Goal: Task Accomplishment & Management: Use online tool/utility

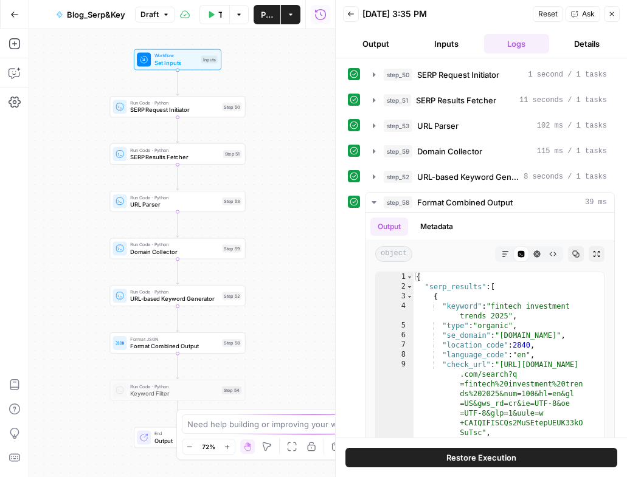
click at [11, 13] on icon "button" at bounding box center [14, 14] width 7 height 5
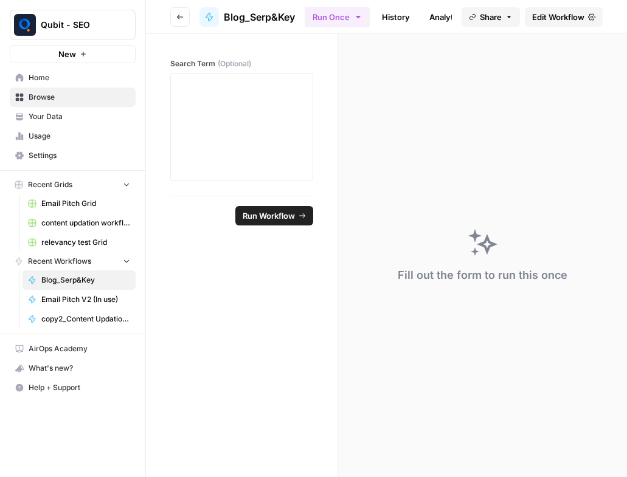
click at [186, 17] on button "Go back" at bounding box center [179, 16] width 19 height 19
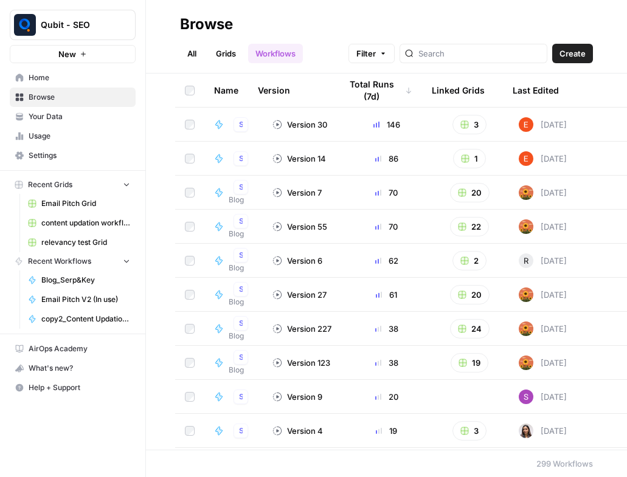
click at [133, 117] on link "Your Data" at bounding box center [73, 116] width 126 height 19
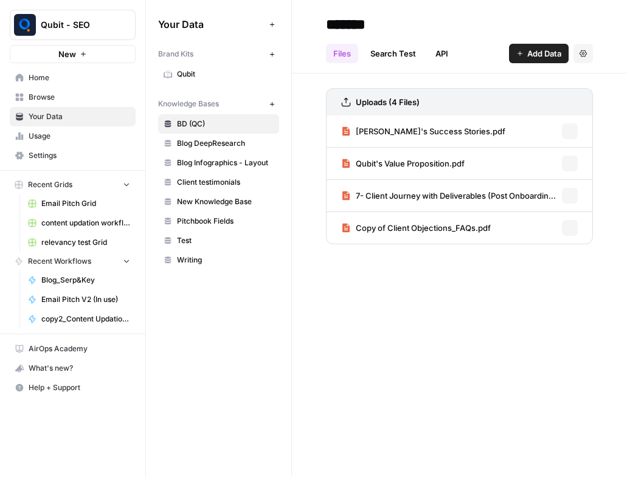
click at [59, 71] on link "Home" at bounding box center [73, 77] width 126 height 19
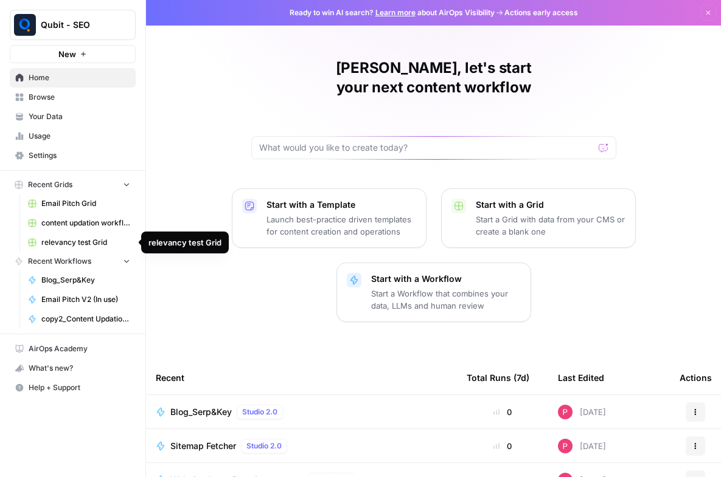
click at [62, 260] on span "Recent Workflows" at bounding box center [59, 261] width 63 height 11
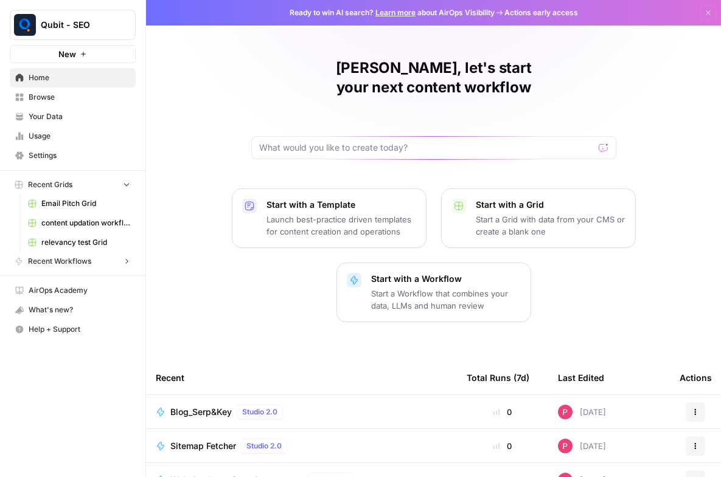
click at [108, 264] on button "Recent Workflows" at bounding box center [73, 261] width 126 height 18
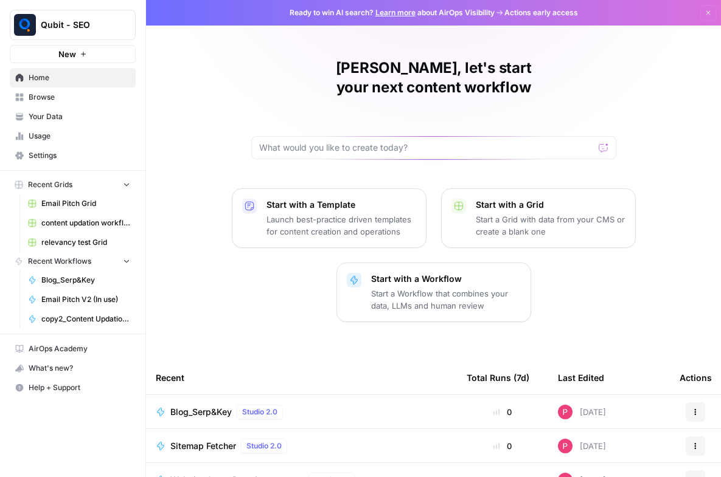
click at [49, 95] on span "Browse" at bounding box center [80, 97] width 102 height 11
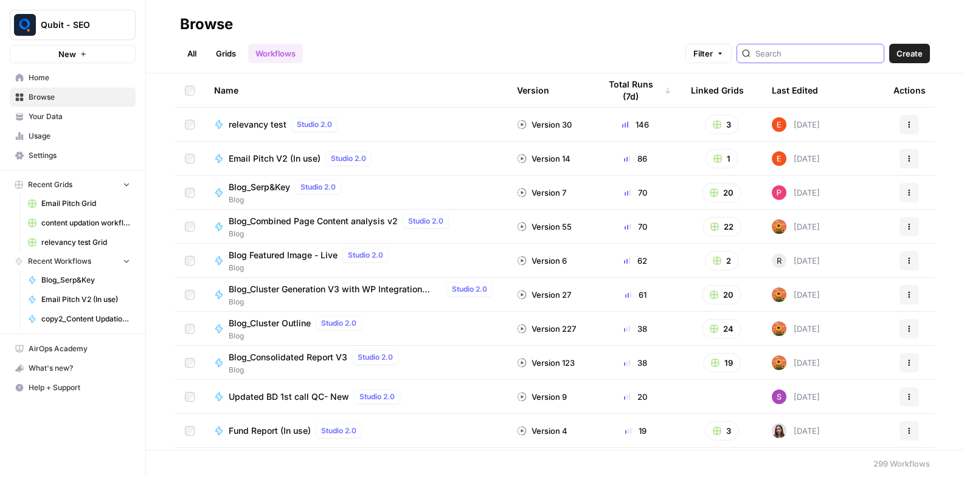
click at [626, 58] on input "search" at bounding box center [816, 53] width 123 height 12
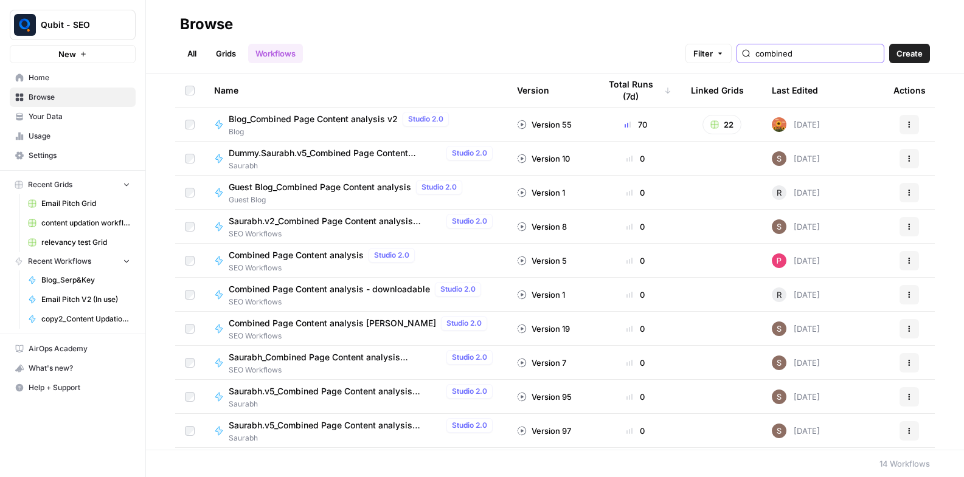
type input "combined"
click at [287, 112] on div "Blog_Combined Page Content analysis v2 Studio 2.0" at bounding box center [341, 119] width 225 height 15
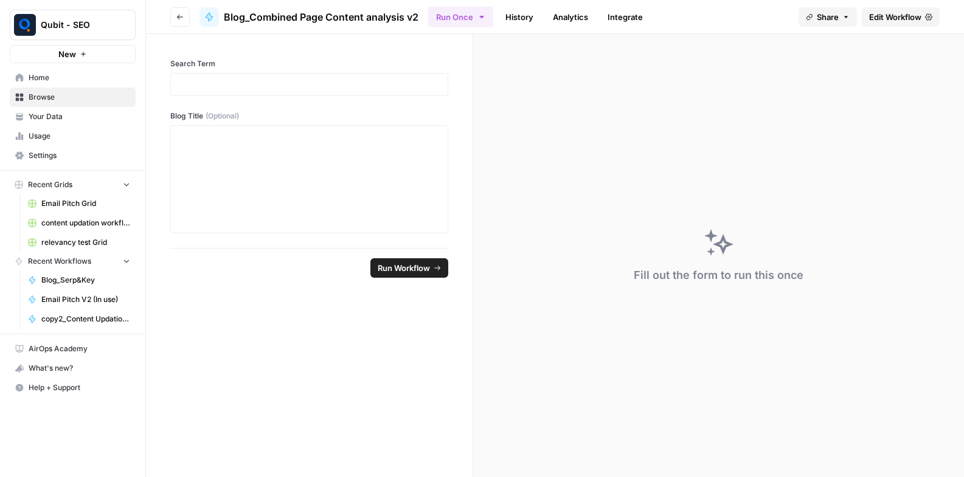
click at [626, 18] on span "Edit Workflow" at bounding box center [895, 17] width 52 height 12
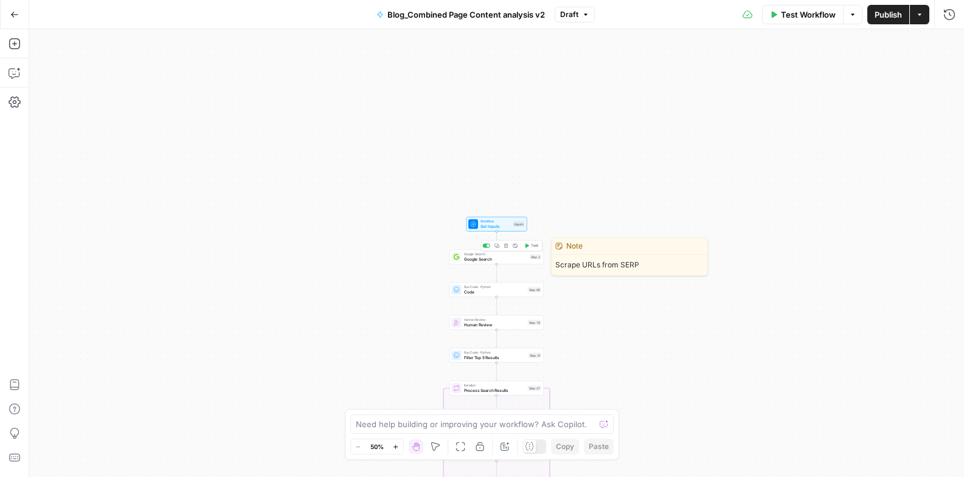
click at [469, 260] on span "Google Search" at bounding box center [495, 259] width 63 height 6
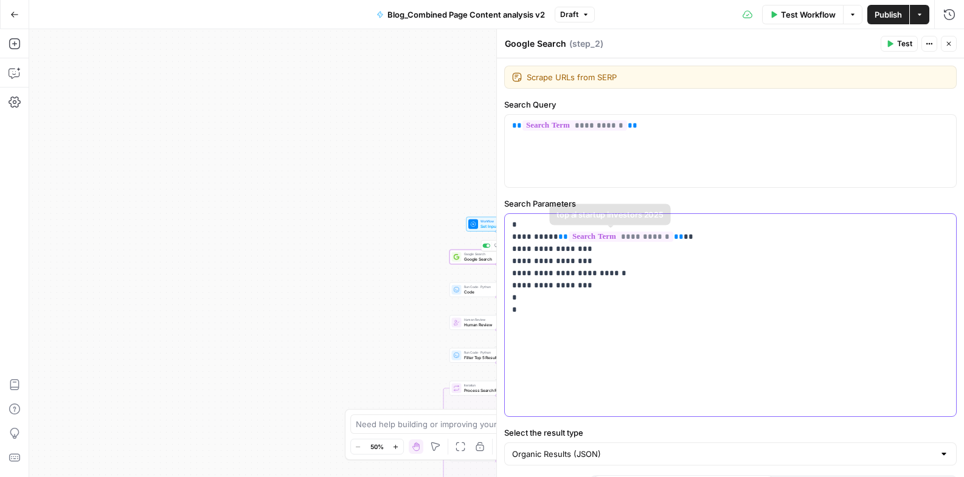
click at [626, 249] on p "**********" at bounding box center [726, 267] width 428 height 97
drag, startPoint x: 507, startPoint y: 36, endPoint x: 594, endPoint y: 325, distance: 302.5
click at [594, 325] on div "**********" at bounding box center [730, 253] width 468 height 448
copy div "**********"
click at [626, 172] on div "**********" at bounding box center [730, 151] width 451 height 72
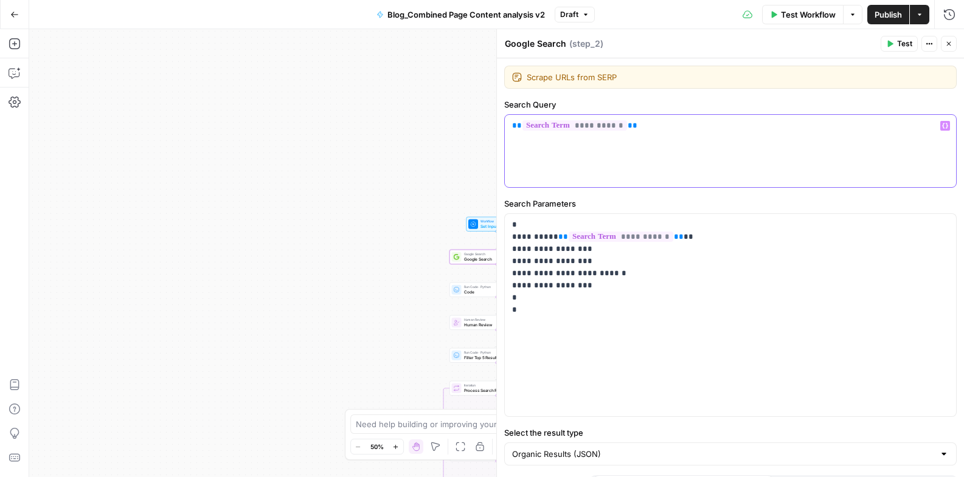
drag, startPoint x: 659, startPoint y: 128, endPoint x: 493, endPoint y: 126, distance: 166.1
click at [496, 126] on div "**********" at bounding box center [730, 253] width 468 height 448
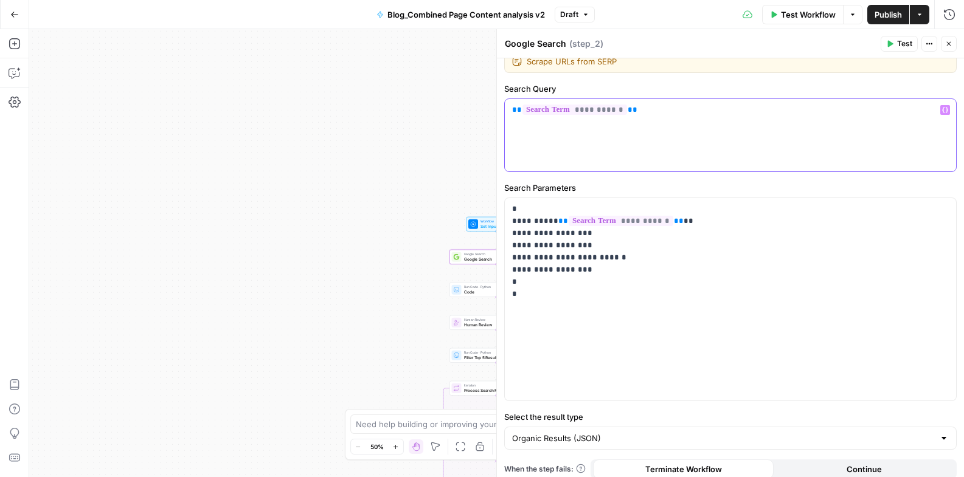
scroll to position [25, 0]
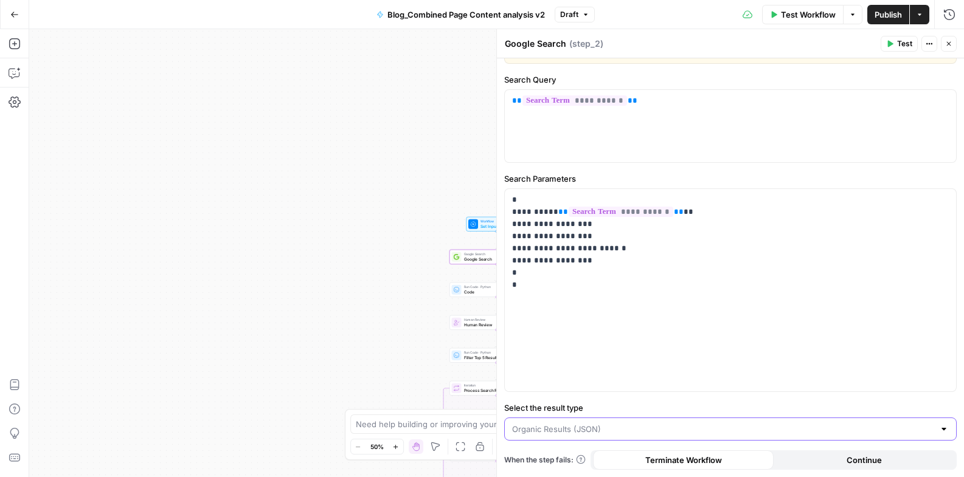
drag, startPoint x: 625, startPoint y: 430, endPoint x: 530, endPoint y: 428, distance: 94.9
click at [530, 428] on input "Select the result type" at bounding box center [723, 429] width 422 height 12
type input "Organic Results (JSON)"
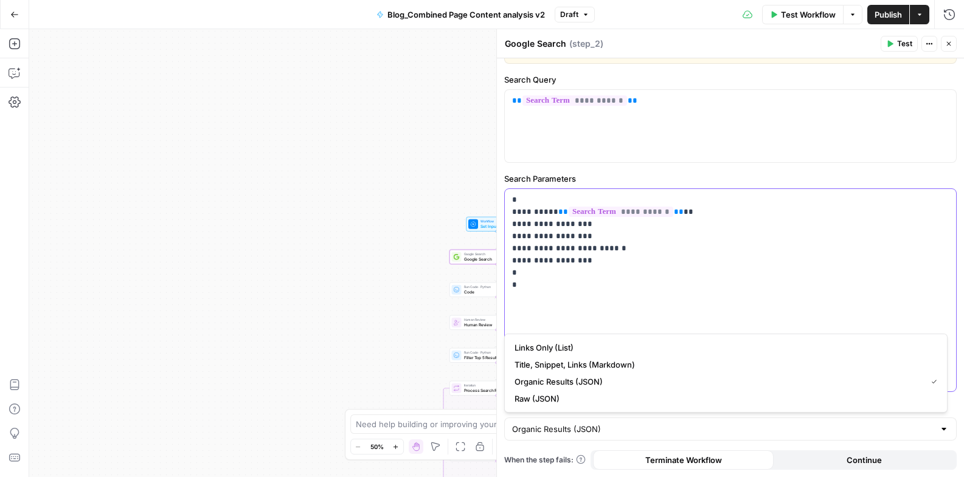
click at [588, 286] on p "**********" at bounding box center [726, 242] width 428 height 97
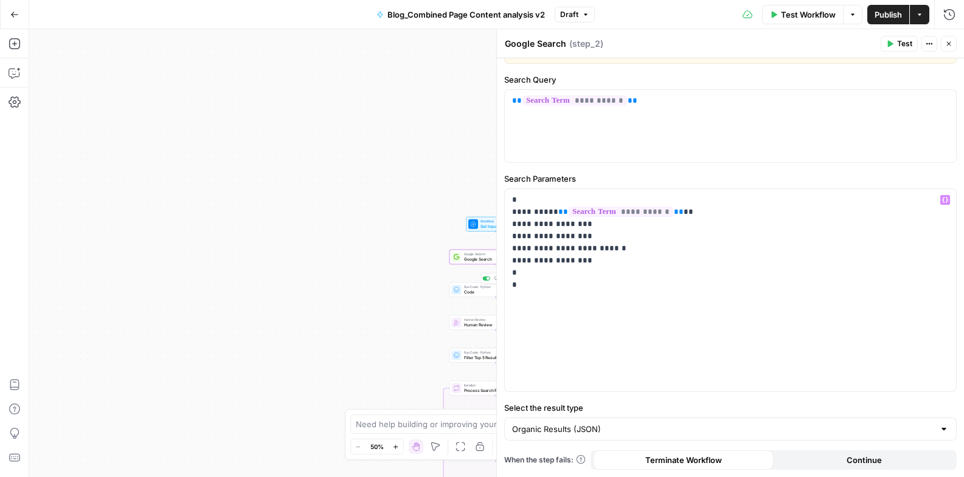
click at [467, 294] on span "Code" at bounding box center [494, 292] width 61 height 6
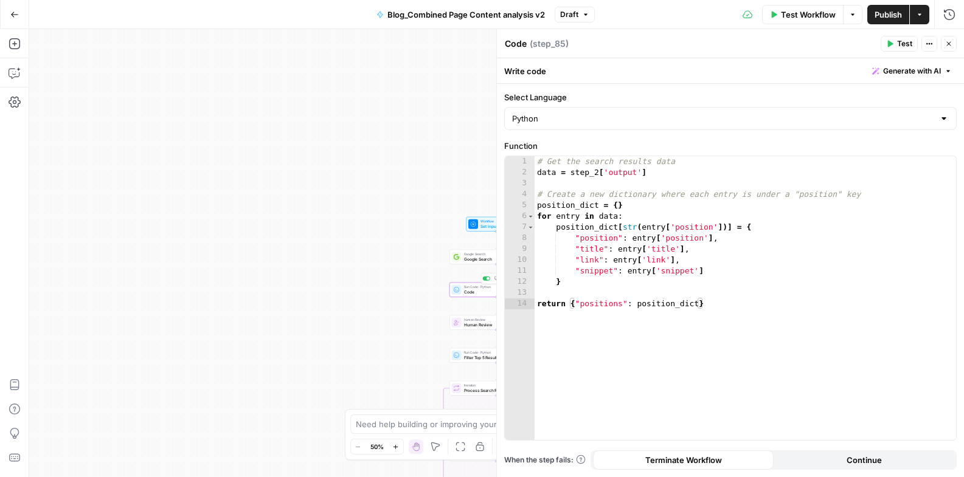
click at [607, 252] on div "# Get the search results data data = step_2 [ 'output' ] # Create a new diction…" at bounding box center [746, 309] width 422 height 306
type textarea "**********"
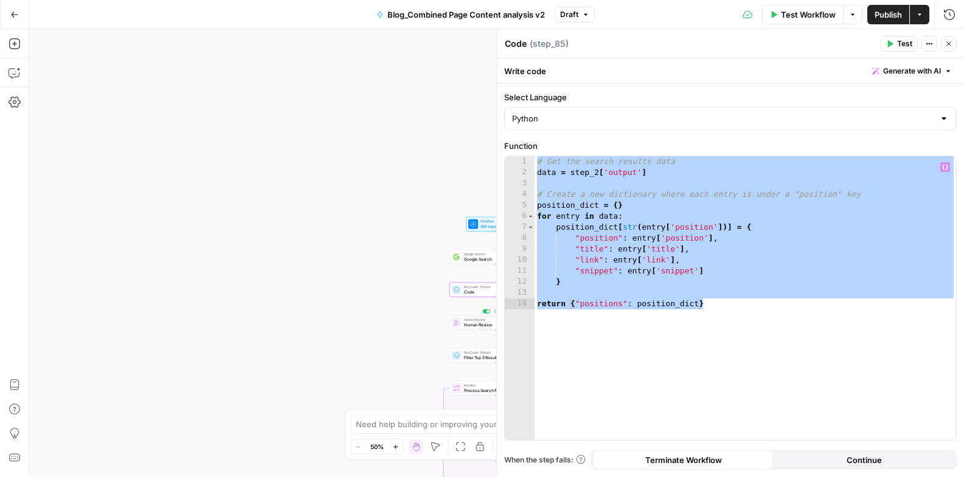
click at [461, 327] on div "Human Review Human Review Step 79 Copy step Delete step Add Note Test" at bounding box center [496, 322] width 89 height 10
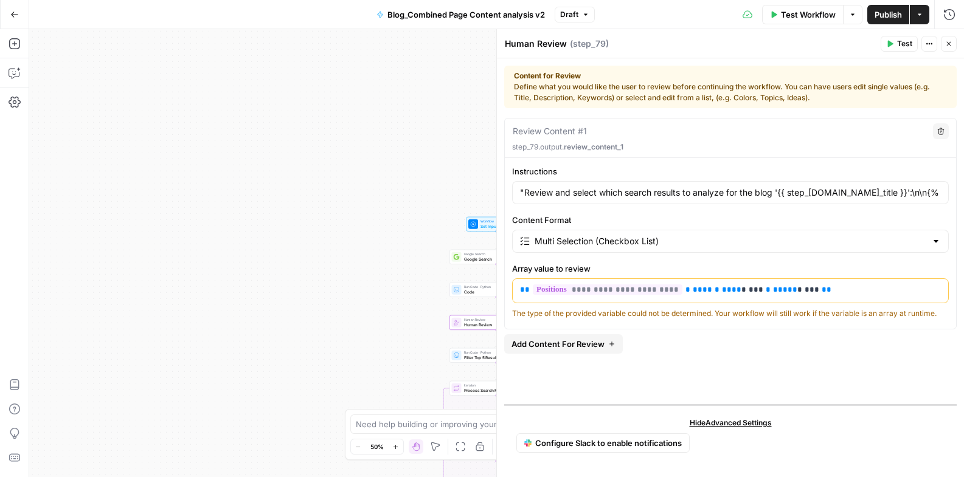
click at [594, 179] on div "Instructions "Review and select which search results to analyze for the blog '{…" at bounding box center [730, 184] width 437 height 39
click at [593, 186] on div ""Review and select which search results to analyze for the blog '{{ step_53.out…" at bounding box center [730, 192] width 437 height 23
click at [577, 241] on input "Content Format" at bounding box center [731, 241] width 392 height 12
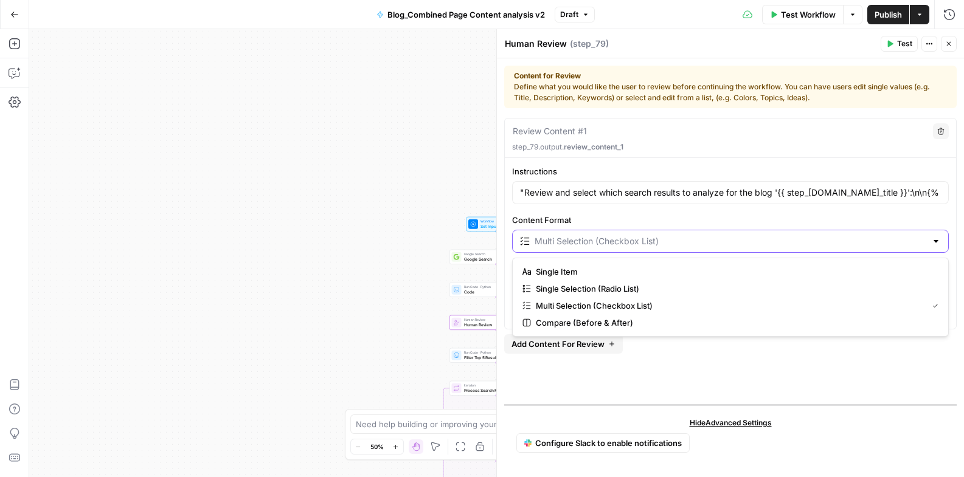
click at [577, 241] on input "Content Format" at bounding box center [731, 241] width 392 height 12
type input "Multi Selection (Checkbox List)"
click at [626, 376] on div "**********" at bounding box center [730, 256] width 453 height 277
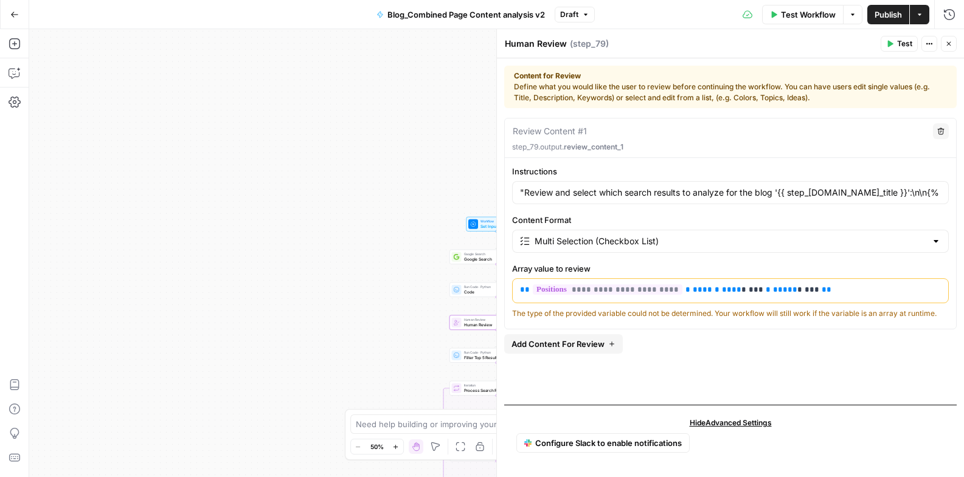
click at [626, 352] on div "**********" at bounding box center [730, 256] width 453 height 277
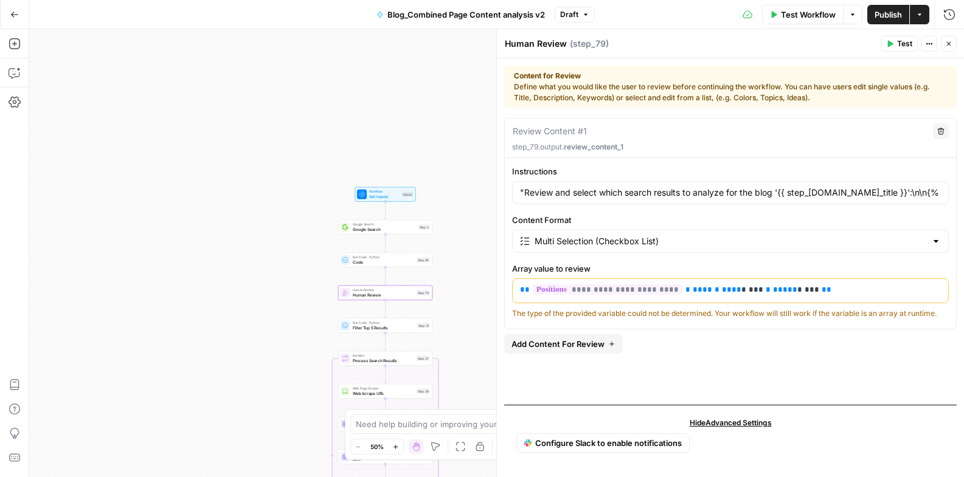
drag, startPoint x: 282, startPoint y: 325, endPoint x: 170, endPoint y: 295, distance: 115.2
click at [170, 295] on div "Workflow Set Inputs Inputs Google Search Google Search Step 2 Run Code · Python…" at bounding box center [496, 253] width 935 height 448
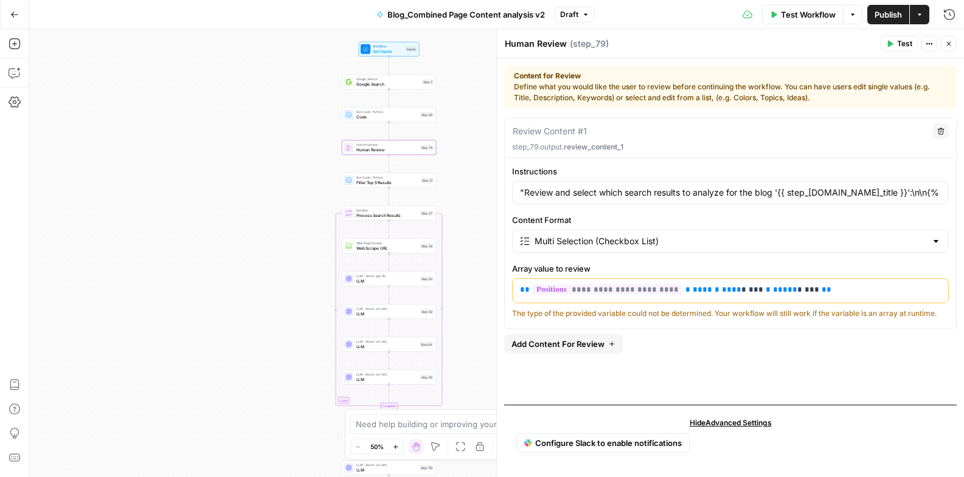
drag, startPoint x: 462, startPoint y: 296, endPoint x: 466, endPoint y: 150, distance: 145.4
click at [466, 150] on div "Workflow Set Inputs Inputs Google Search Google Search Step 2 Run Code · Python…" at bounding box center [496, 253] width 935 height 448
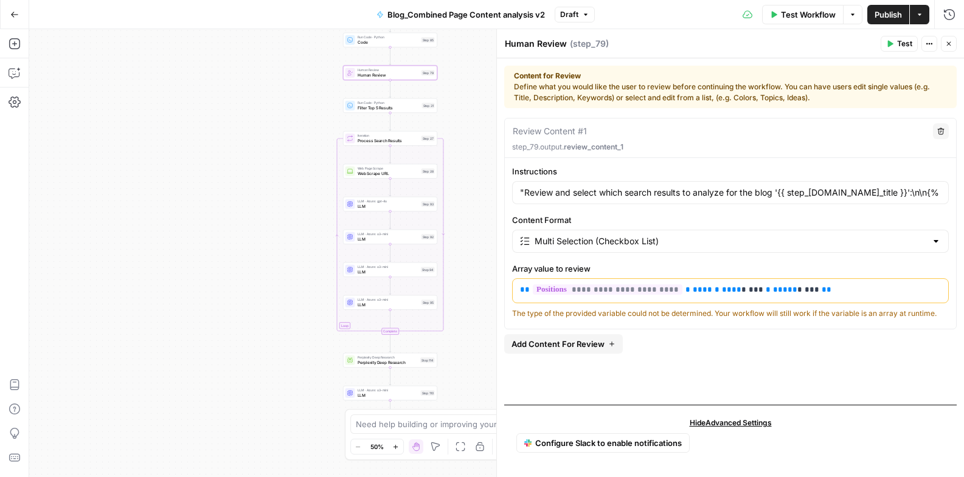
drag, startPoint x: 482, startPoint y: 221, endPoint x: 484, endPoint y: 147, distance: 74.8
click at [484, 147] on div "Workflow Set Inputs Inputs Google Search Google Search Step 2 Run Code · Python…" at bounding box center [496, 253] width 935 height 448
drag, startPoint x: 487, startPoint y: 230, endPoint x: 488, endPoint y: 223, distance: 7.4
click at [488, 223] on div "Workflow Set Inputs Inputs Google Search Google Search Step 2 Run Code · Python…" at bounding box center [496, 253] width 935 height 448
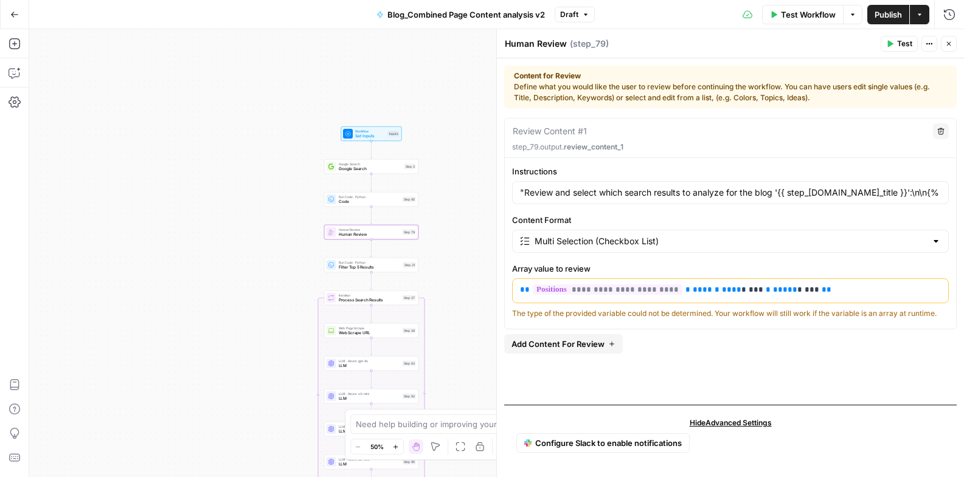
drag, startPoint x: 446, startPoint y: 213, endPoint x: 424, endPoint y: 158, distance: 59.0
click at [426, 64] on div "Workflow Set Inputs Inputs Google Search Google Search Step 2 Run Code · Python…" at bounding box center [496, 253] width 935 height 448
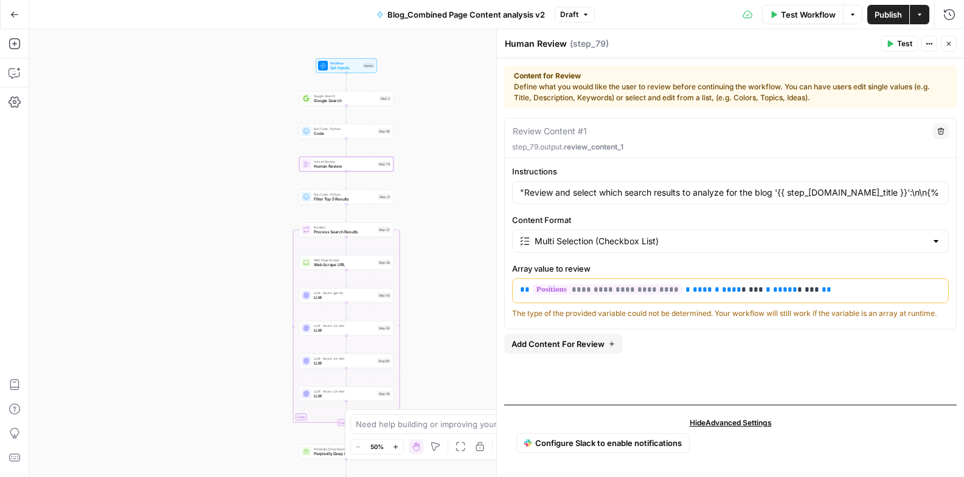
drag, startPoint x: 251, startPoint y: 255, endPoint x: 220, endPoint y: 195, distance: 68.3
click at [220, 195] on div "Workflow Set Inputs Inputs Google Search Google Search Step 2 Run Code · Python…" at bounding box center [496, 253] width 935 height 448
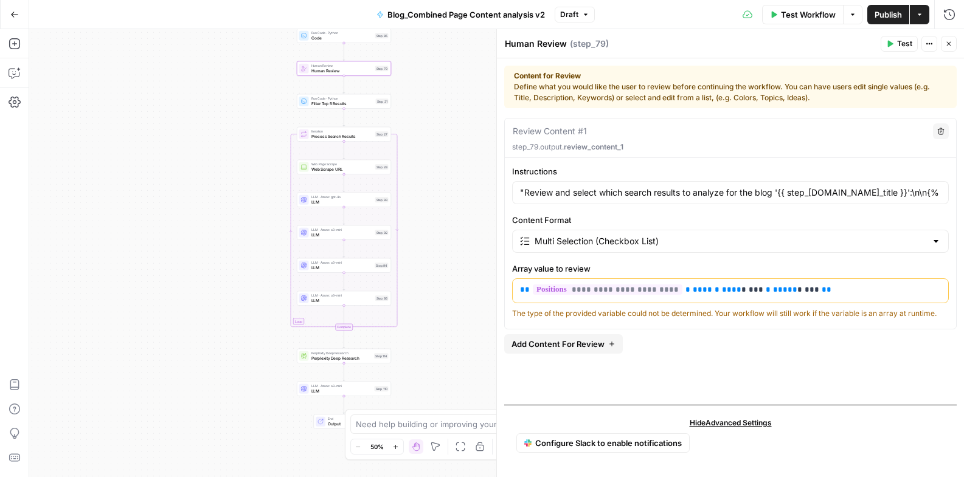
drag, startPoint x: 426, startPoint y: 300, endPoint x: 431, endPoint y: 153, distance: 147.9
click at [431, 153] on div "Workflow Set Inputs Inputs Google Search Google Search Step 2 Run Code · Python…" at bounding box center [496, 253] width 935 height 448
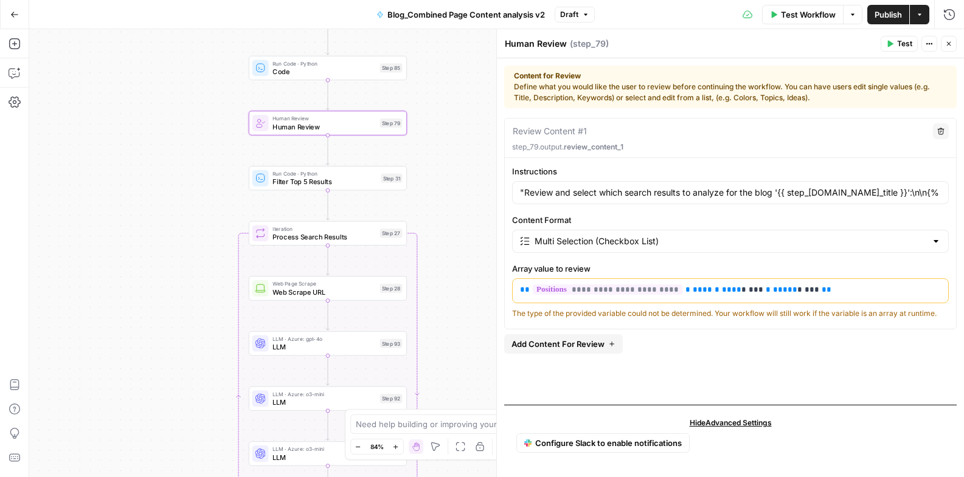
drag, startPoint x: 439, startPoint y: 198, endPoint x: 487, endPoint y: 166, distance: 57.9
click at [487, 166] on div "Workflow Set Inputs Inputs Google Search Google Search Step 2 Run Code · Python…" at bounding box center [496, 253] width 935 height 448
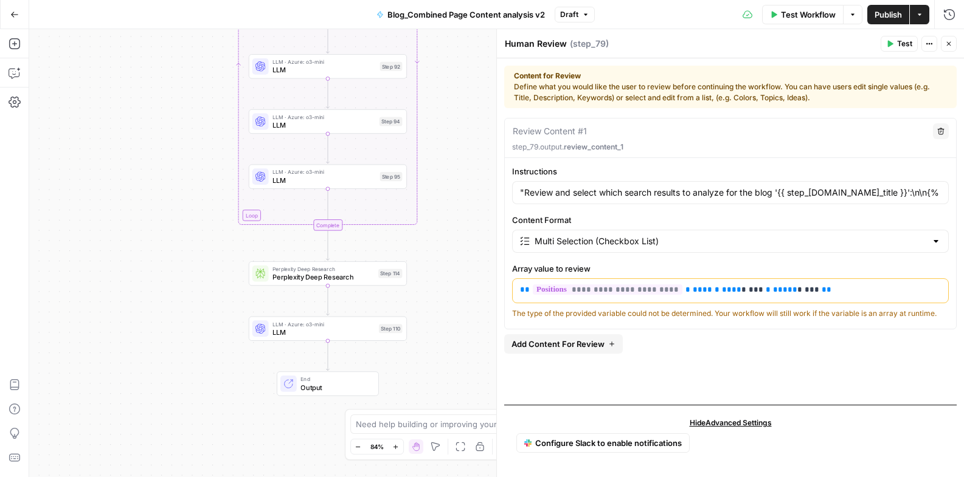
click at [305, 286] on div "Workflow Set Inputs Inputs Google Search Google Search Step 2 Run Code · Python…" at bounding box center [496, 253] width 935 height 448
click at [306, 280] on span "Perplexity Deep Research" at bounding box center [323, 277] width 102 height 10
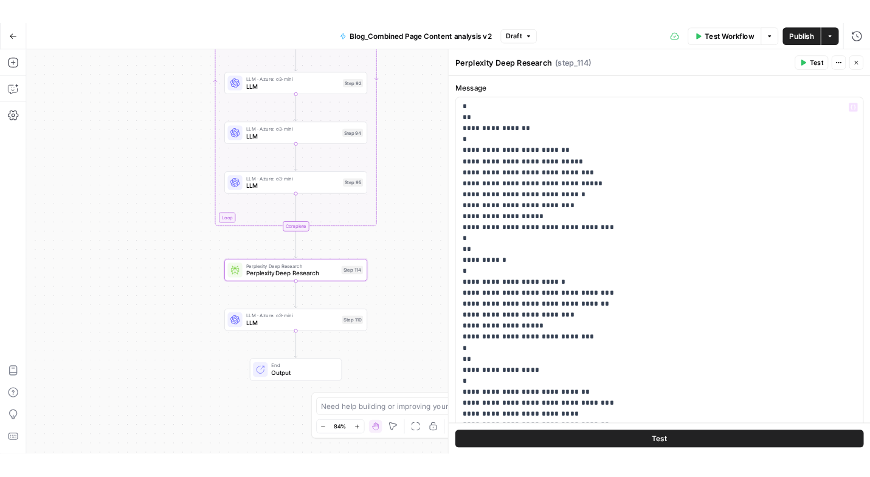
scroll to position [163, 0]
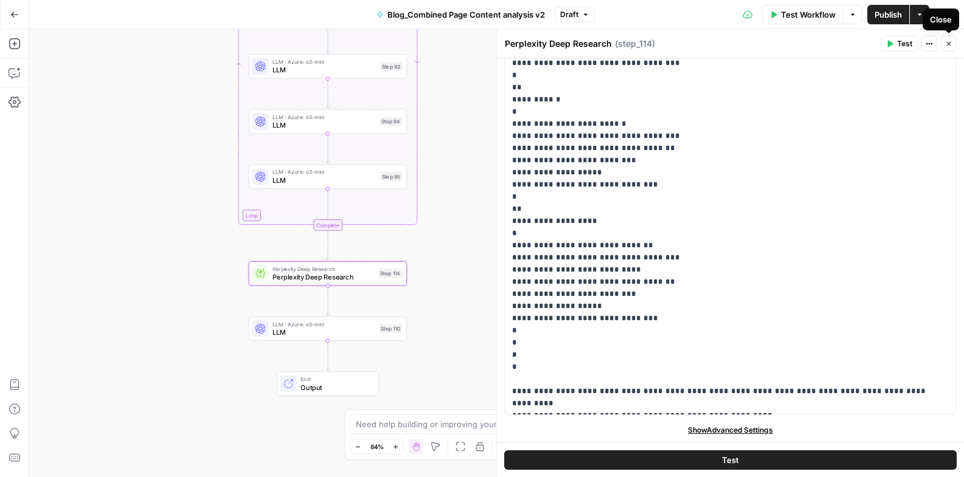
click at [626, 45] on button "Close" at bounding box center [949, 44] width 16 height 16
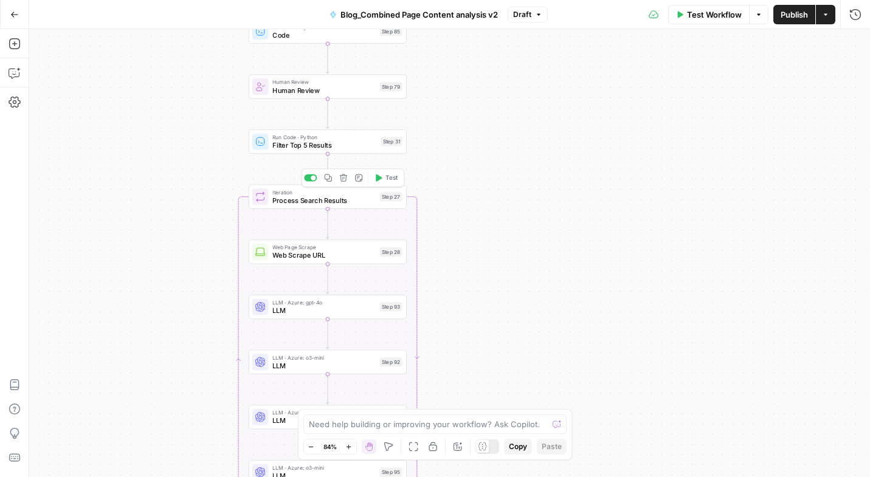
click at [298, 206] on div "Iteration Process Search Results Step 27 Copy step Delete step Add Note Test" at bounding box center [328, 197] width 158 height 24
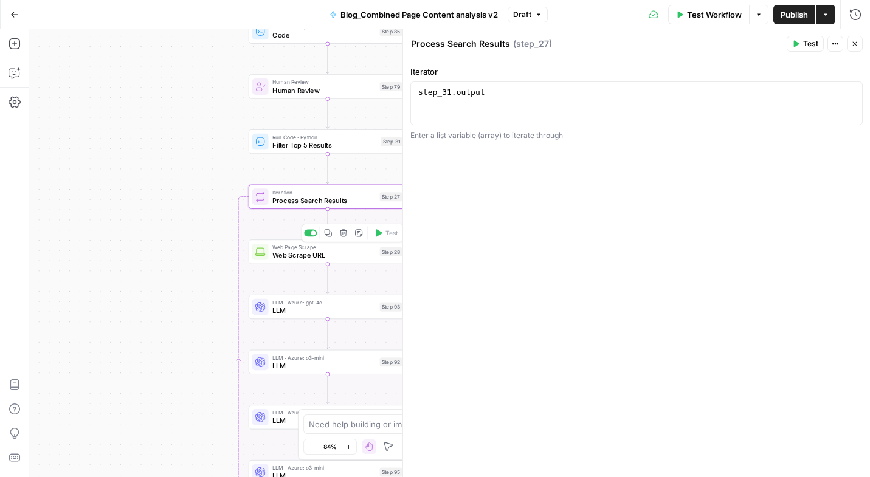
click at [291, 252] on span "Web Scrape URL" at bounding box center [323, 256] width 103 height 10
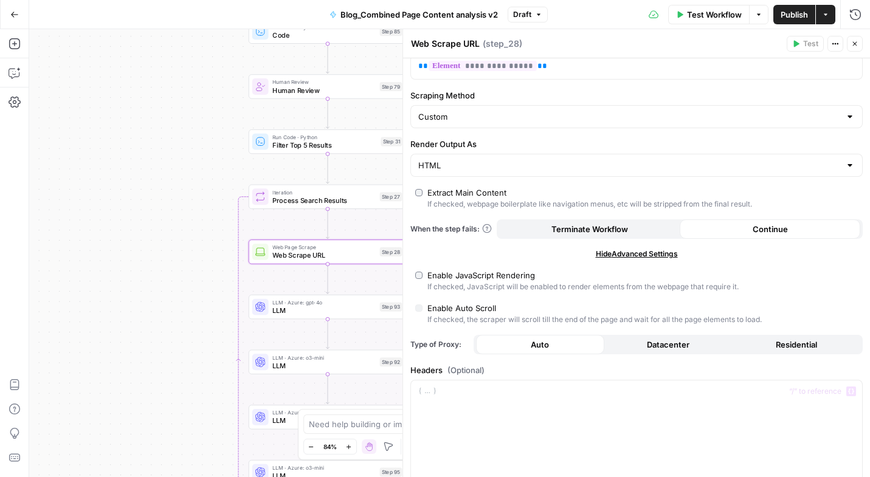
scroll to position [0, 0]
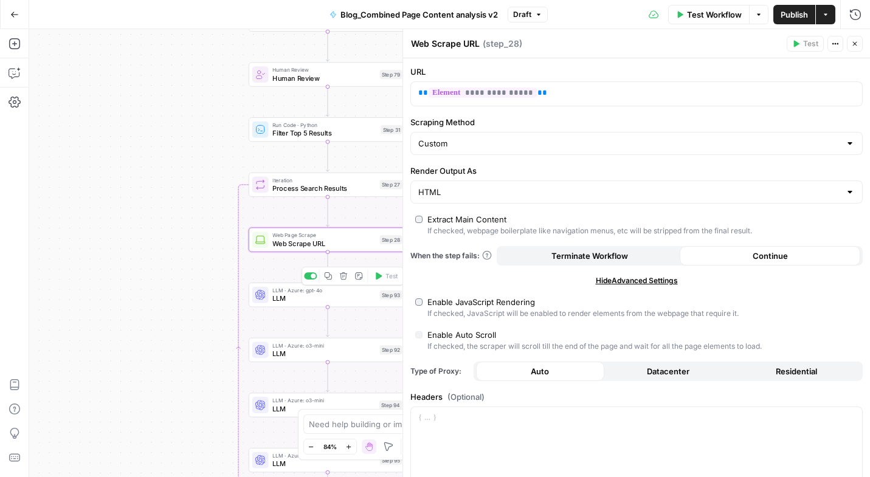
click at [283, 299] on span "LLM" at bounding box center [323, 299] width 103 height 10
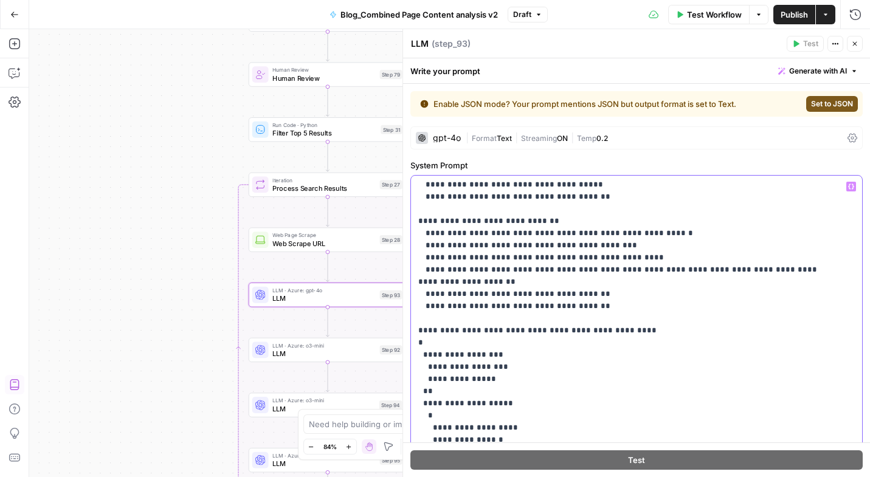
scroll to position [232, 0]
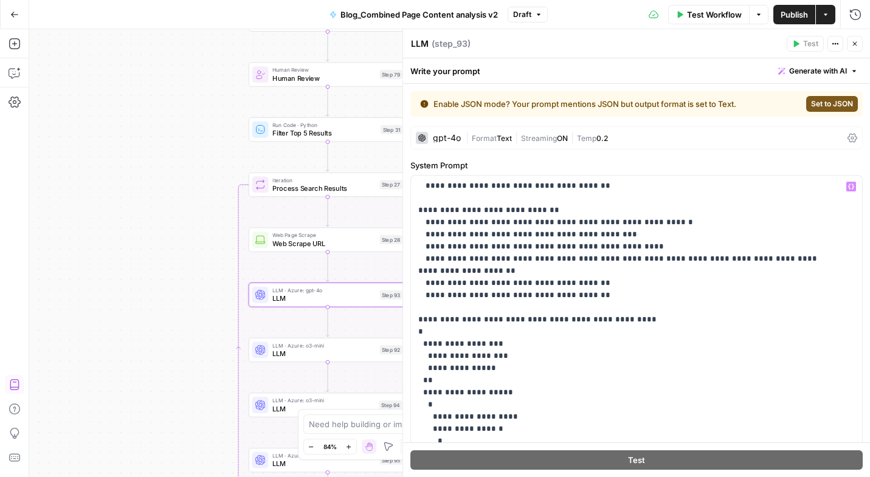
click at [329, 359] on div "LLM · Azure: o3-mini LLM Step 92 Copy step Delete step Add Note Test" at bounding box center [328, 350] width 158 height 24
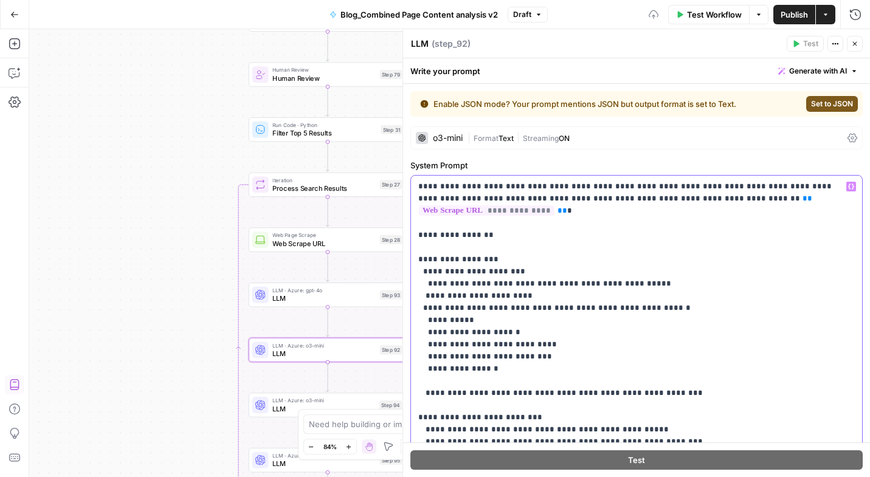
click at [277, 409] on span "LLM" at bounding box center [323, 409] width 103 height 10
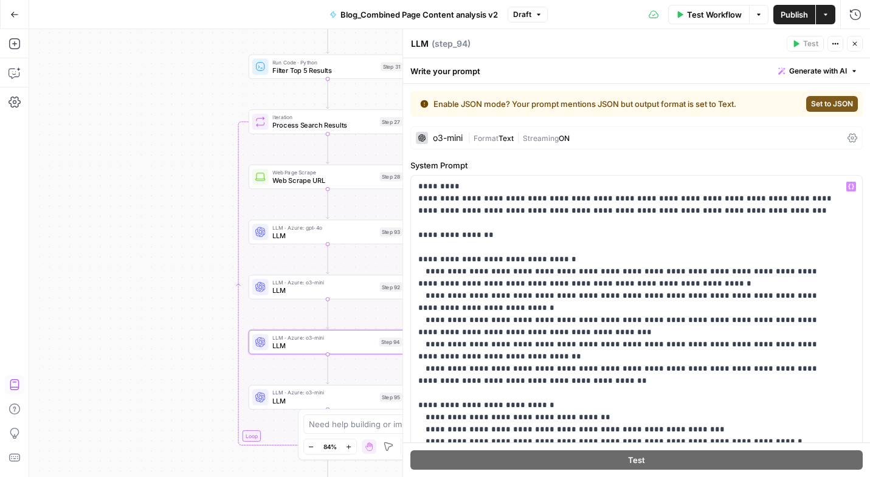
click at [289, 408] on div "LLM · Azure: o3-mini LLM Step 95 Copy step Delete step Add Note Test" at bounding box center [328, 398] width 158 height 24
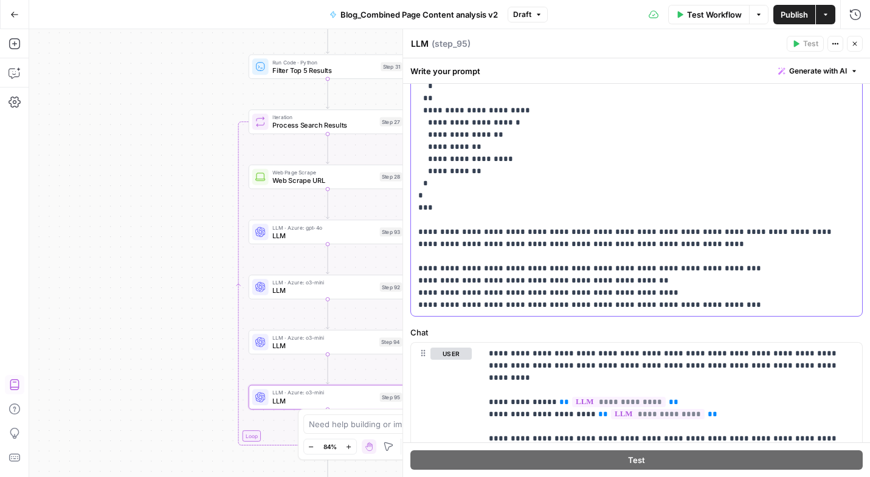
scroll to position [434, 0]
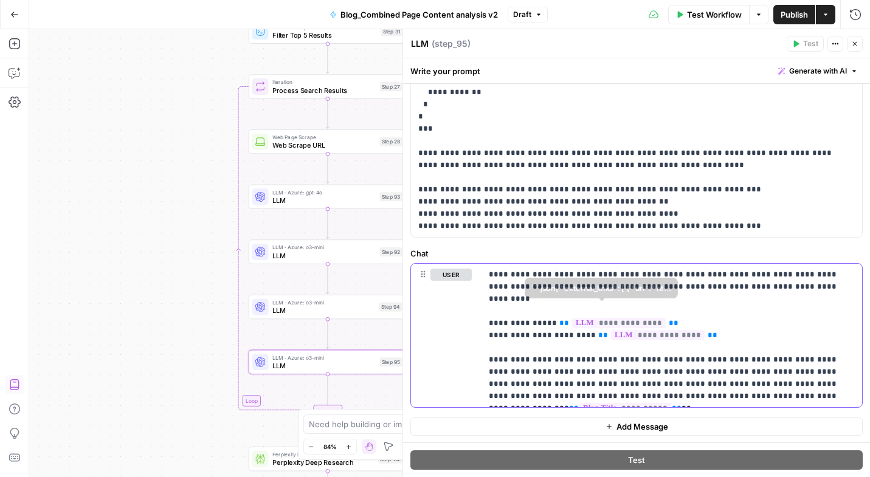
click at [544, 333] on p "**********" at bounding box center [667, 336] width 357 height 134
click at [296, 319] on div "Workflow Set Inputs Inputs Google Search Google Search Step 2 Run Code · Python…" at bounding box center [449, 253] width 841 height 448
click at [306, 314] on span "LLM" at bounding box center [323, 310] width 103 height 10
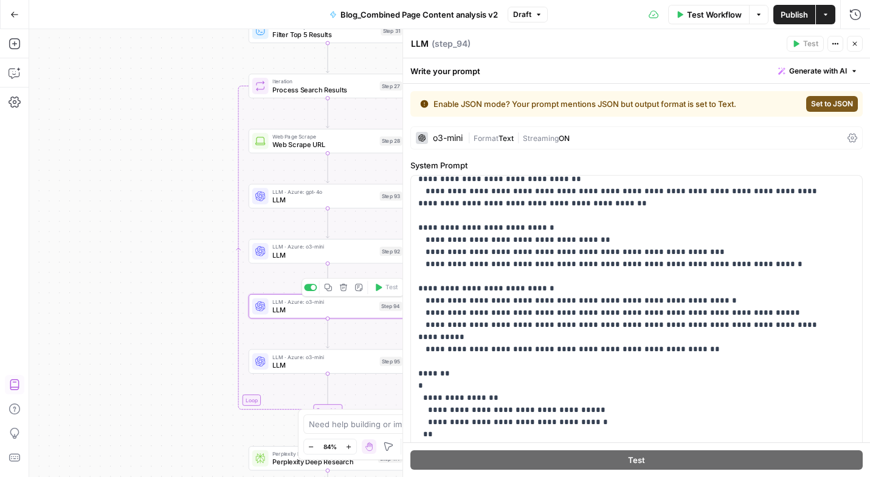
scroll to position [256, 0]
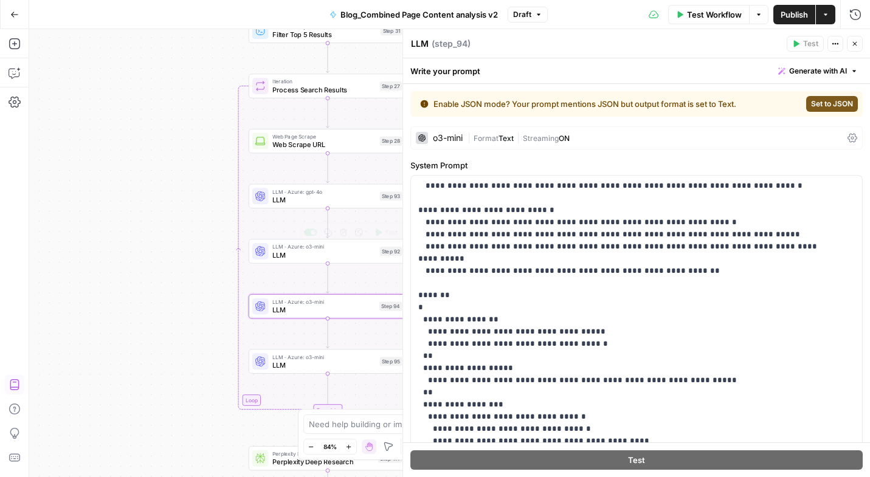
click at [286, 263] on div "Workflow Set Inputs Inputs Google Search Google Search Step 2 Run Code · Python…" at bounding box center [449, 253] width 841 height 448
click at [297, 266] on div "Workflow Set Inputs Inputs Google Search Google Search Step 2 Run Code · Python…" at bounding box center [449, 253] width 841 height 448
click at [310, 254] on span "LLM" at bounding box center [323, 255] width 103 height 10
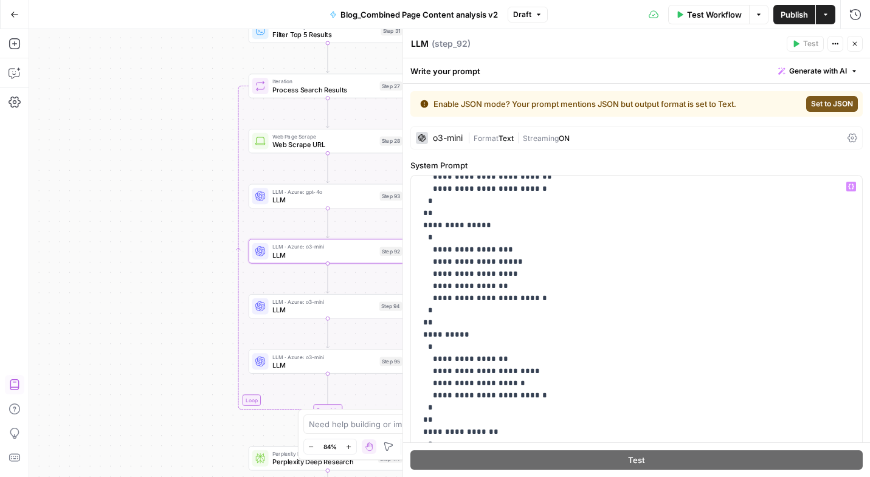
scroll to position [657, 0]
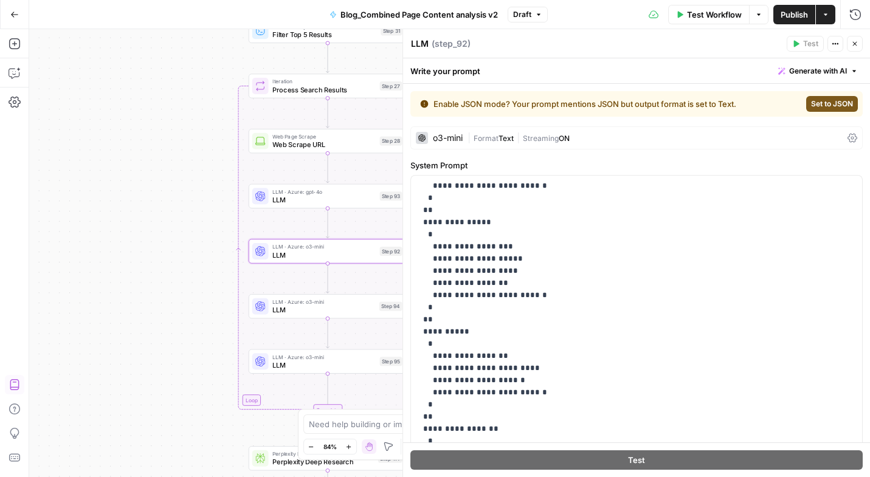
click at [280, 199] on span "LLM" at bounding box center [323, 200] width 103 height 10
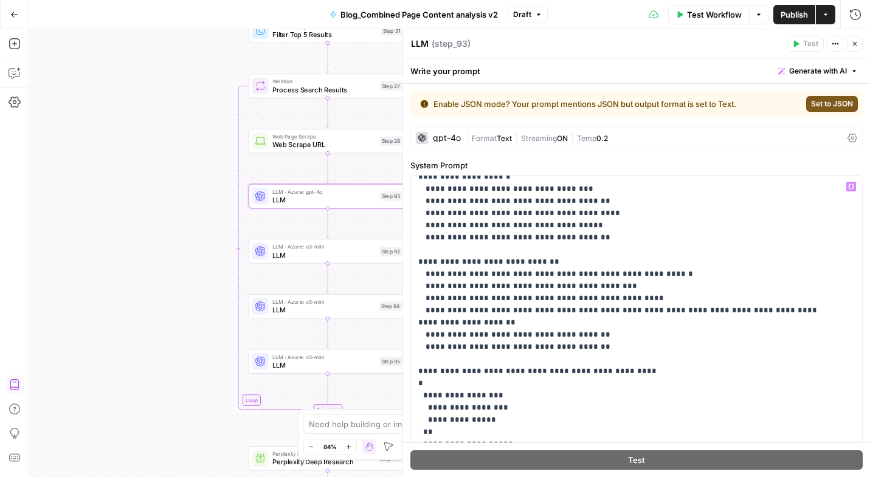
scroll to position [232, 0]
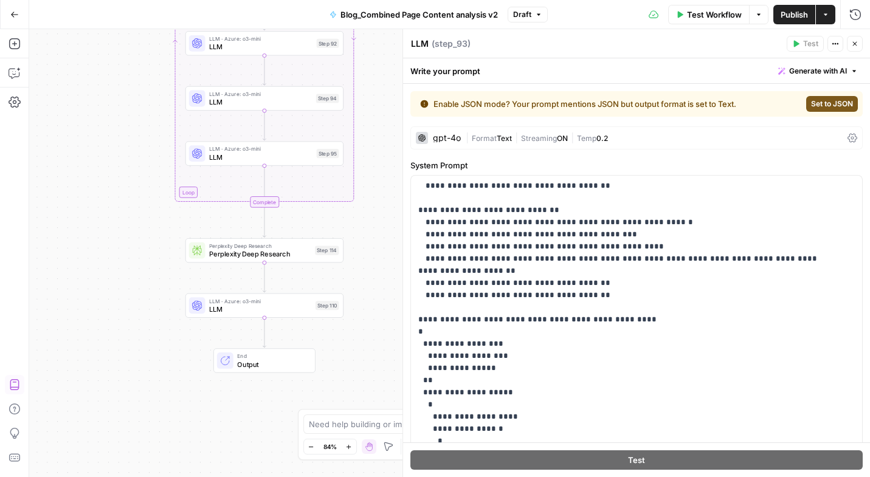
drag, startPoint x: 117, startPoint y: 274, endPoint x: 136, endPoint y: 271, distance: 19.1
click at [88, 263] on div "Workflow Set Inputs Inputs Google Search Google Search Step 2 Run Code · Python…" at bounding box center [449, 253] width 841 height 448
click at [240, 260] on div "Perplexity Deep Research Perplexity Deep Research Step 114 Copy step Delete ste…" at bounding box center [263, 249] width 158 height 24
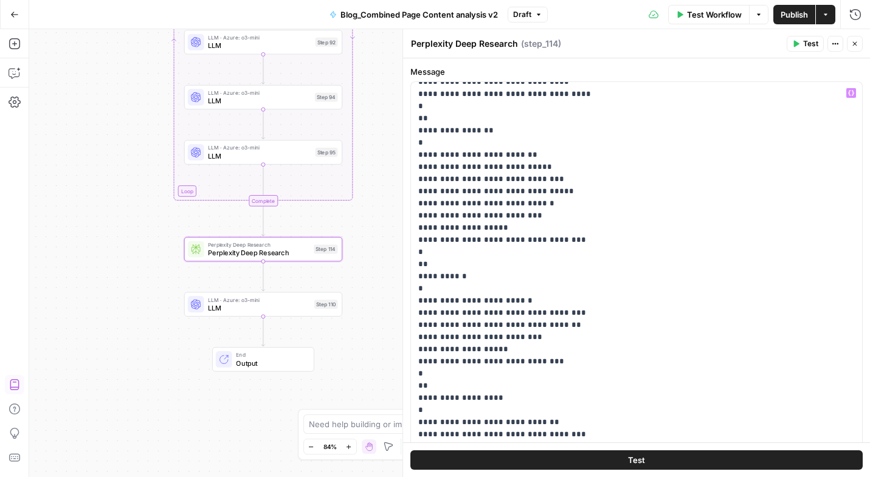
scroll to position [512, 0]
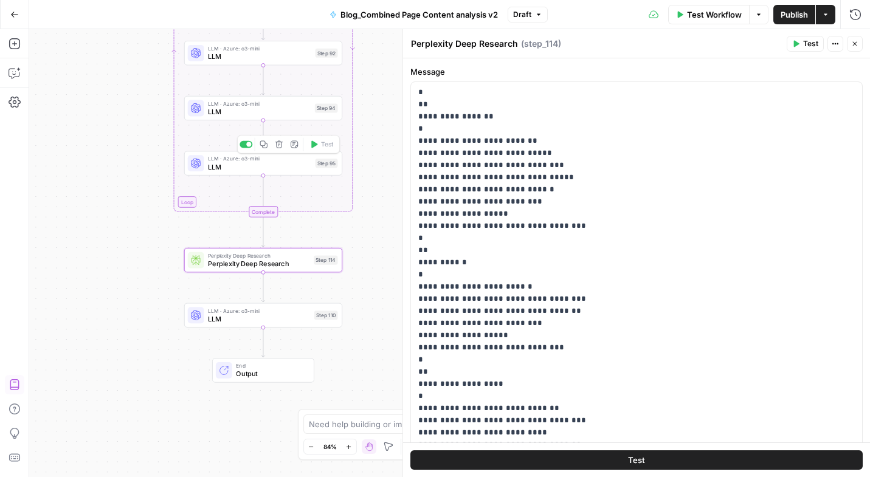
click at [247, 171] on span "LLM" at bounding box center [259, 167] width 103 height 10
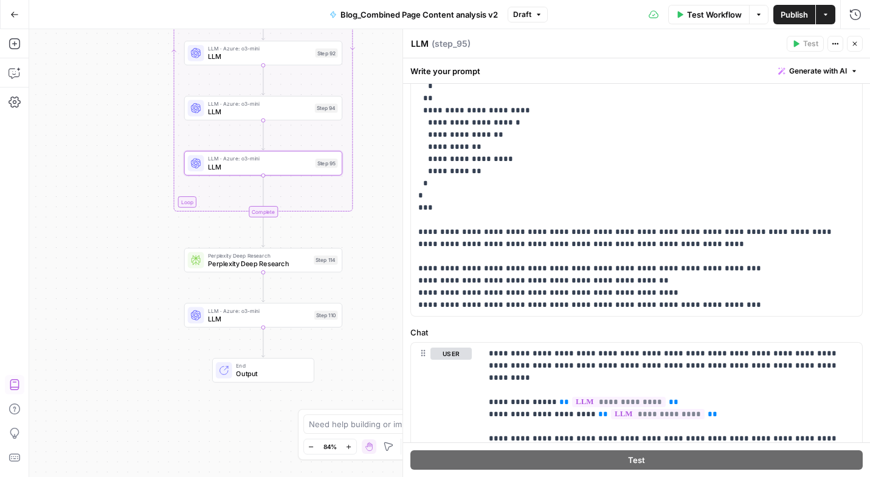
scroll to position [434, 0]
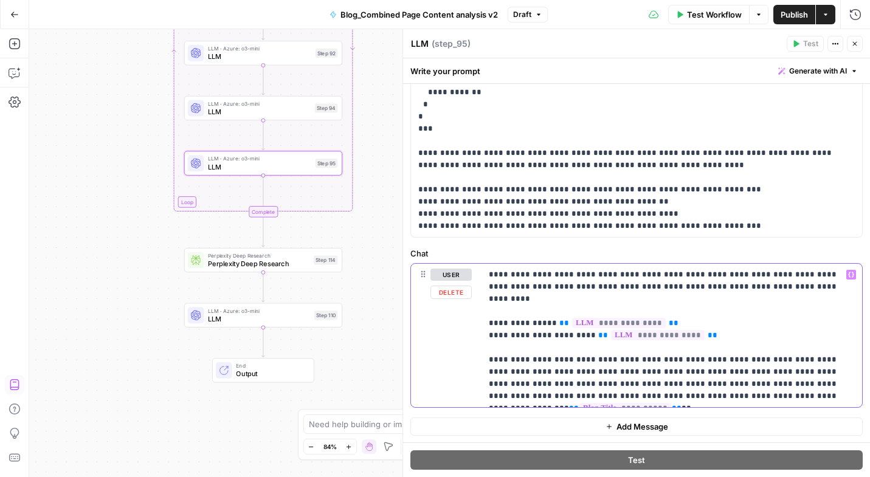
drag, startPoint x: 648, startPoint y: 403, endPoint x: 452, endPoint y: 265, distance: 239.6
click at [452, 265] on div "**********" at bounding box center [636, 336] width 451 height 144
click at [624, 367] on p "**********" at bounding box center [667, 336] width 357 height 134
drag, startPoint x: 705, startPoint y: 397, endPoint x: 574, endPoint y: 328, distance: 148.0
click at [487, 267] on div "**********" at bounding box center [672, 336] width 381 height 144
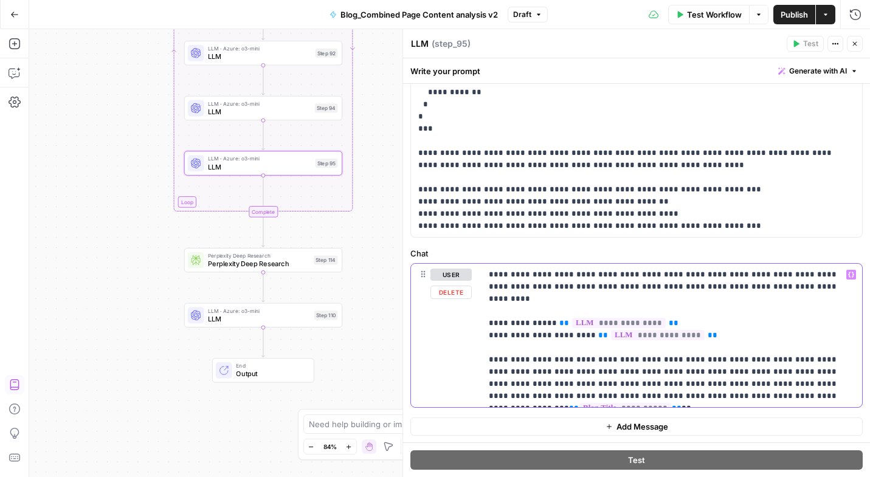
click at [626, 379] on p "**********" at bounding box center [667, 336] width 357 height 134
drag, startPoint x: 751, startPoint y: 372, endPoint x: 454, endPoint y: 245, distance: 322.6
click at [454, 245] on div "**********" at bounding box center [636, 47] width 467 height 794
copy p "**********"
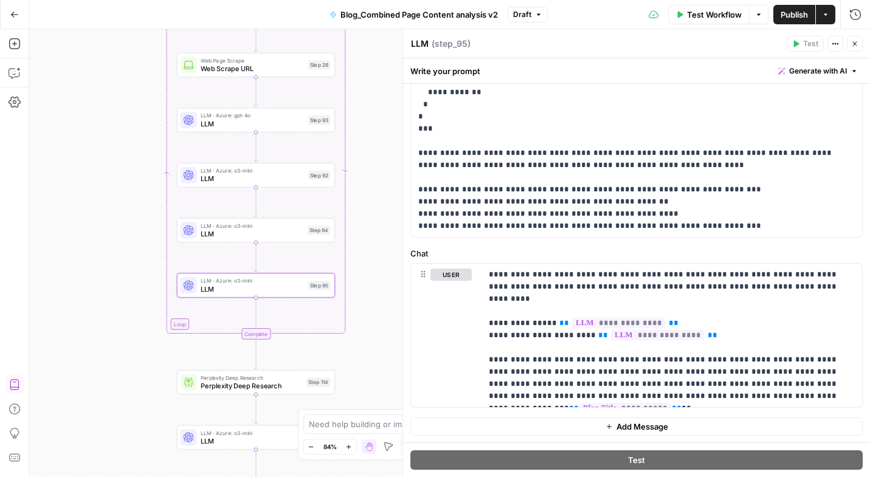
drag, startPoint x: 372, startPoint y: 229, endPoint x: 364, endPoint y: 351, distance: 122.5
click at [364, 351] on div "Workflow Set Inputs Inputs Google Search Google Search Step 2 Run Code · Python…" at bounding box center [449, 253] width 841 height 448
click at [626, 40] on icon "button" at bounding box center [855, 43] width 7 height 7
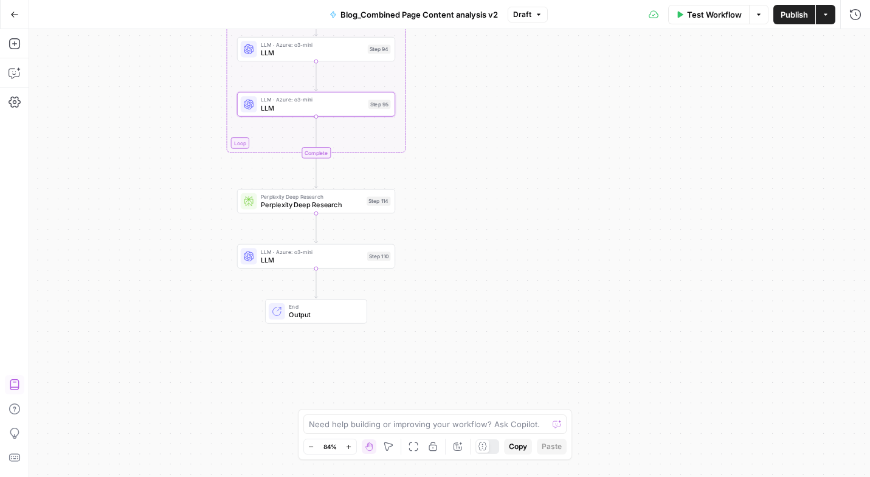
drag, startPoint x: 563, startPoint y: 197, endPoint x: 608, endPoint y: 115, distance: 93.6
click at [608, 115] on div "Workflow Set Inputs Inputs Google Search Google Search Step 2 Run Code · Python…" at bounding box center [449, 253] width 841 height 448
click at [323, 266] on div "LLM · Azure: o3-mini LLM Step 110 Copy step Delete step Add Note Test" at bounding box center [316, 257] width 158 height 24
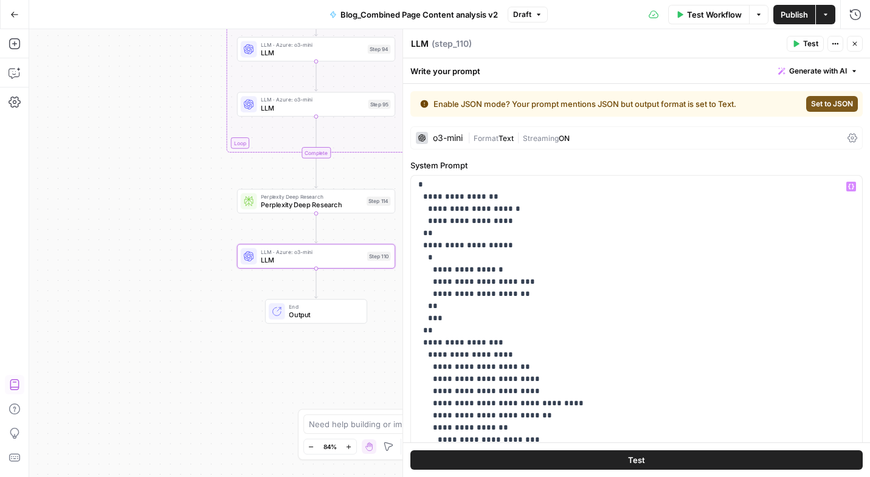
scroll to position [0, 0]
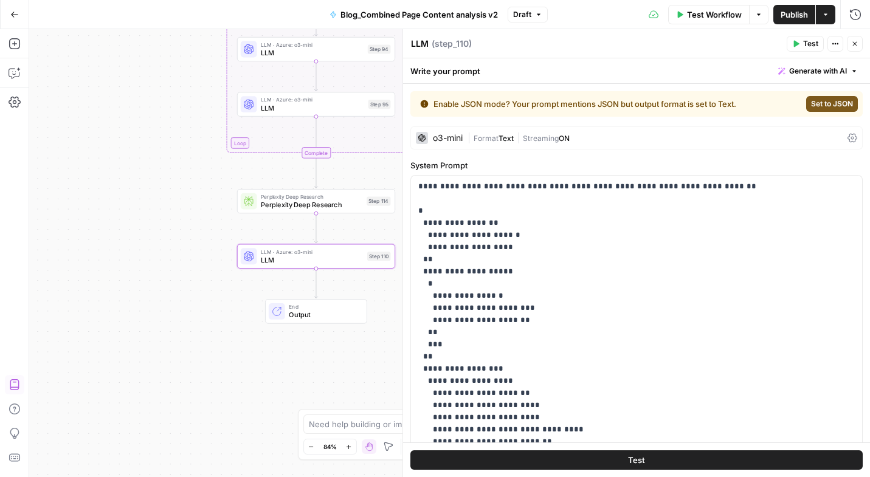
click at [292, 108] on span "LLM" at bounding box center [312, 108] width 103 height 10
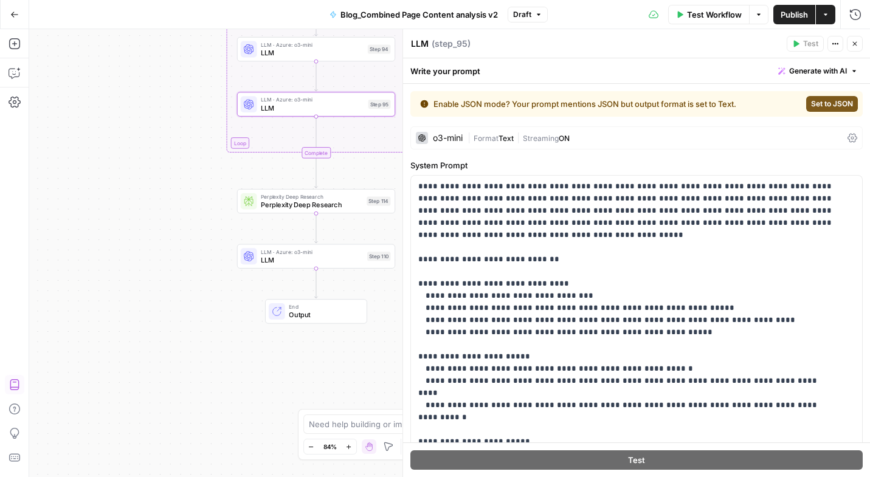
scroll to position [434, 0]
